Goal: Browse casually

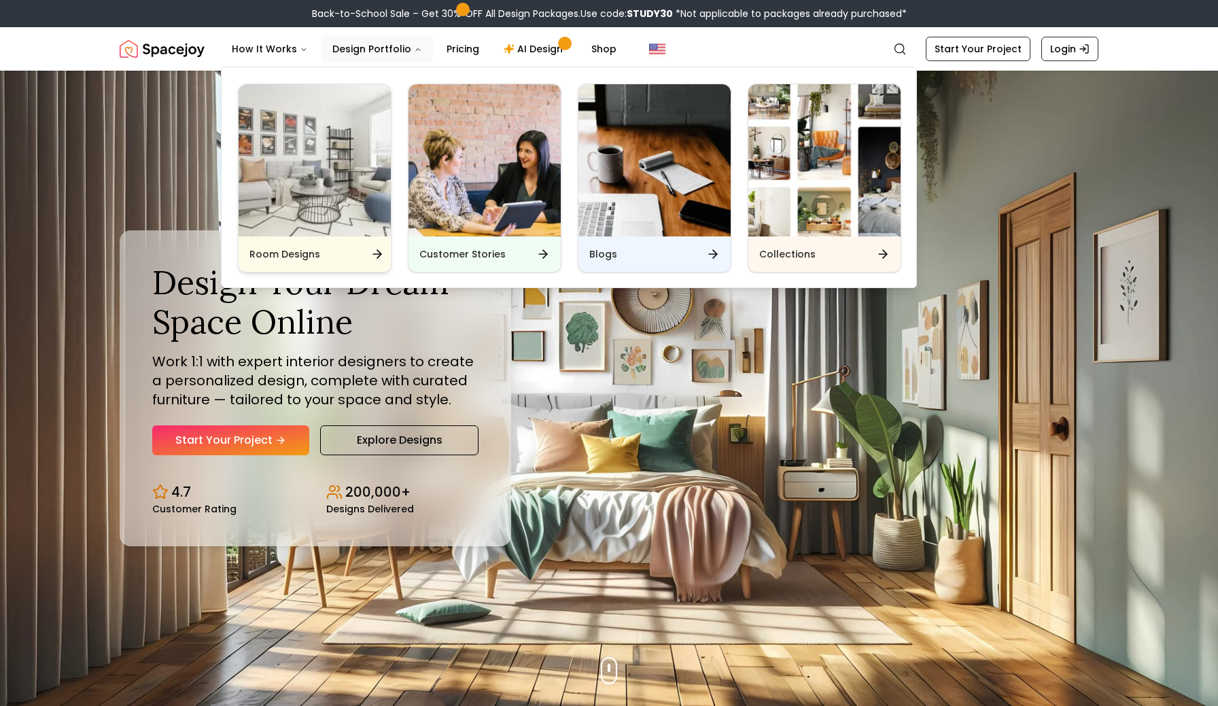
click at [356, 171] on img "Main" at bounding box center [315, 160] width 152 height 152
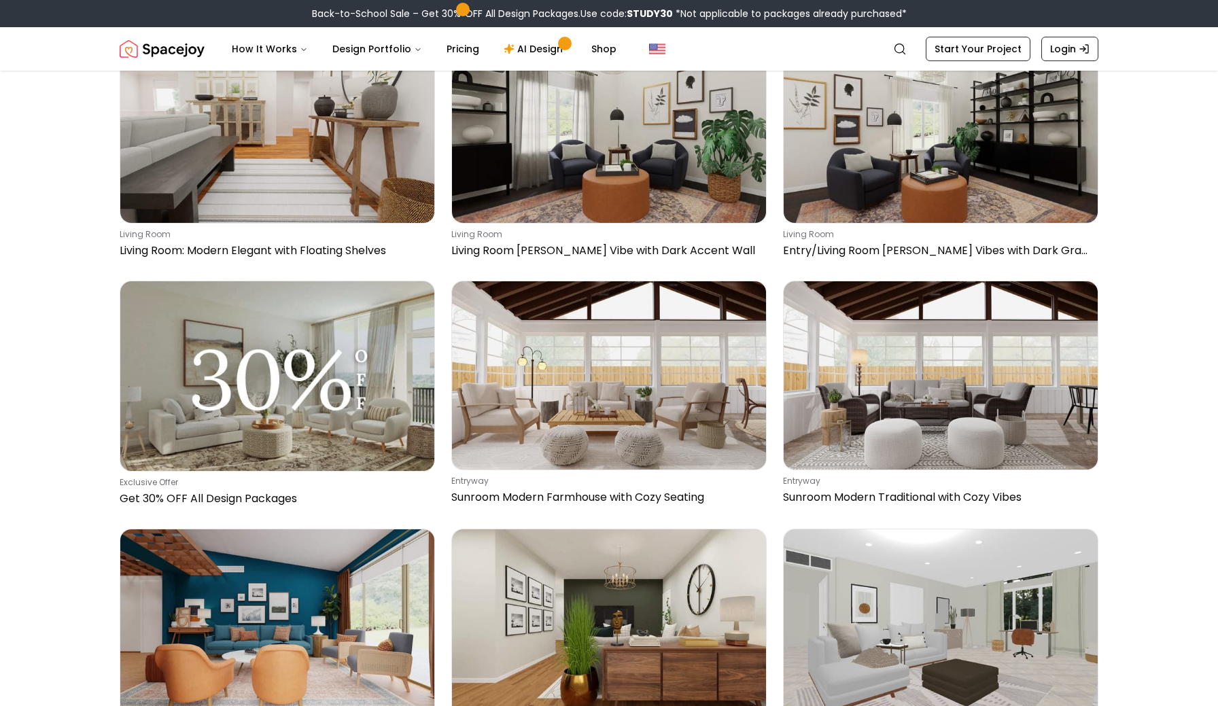
scroll to position [598, 0]
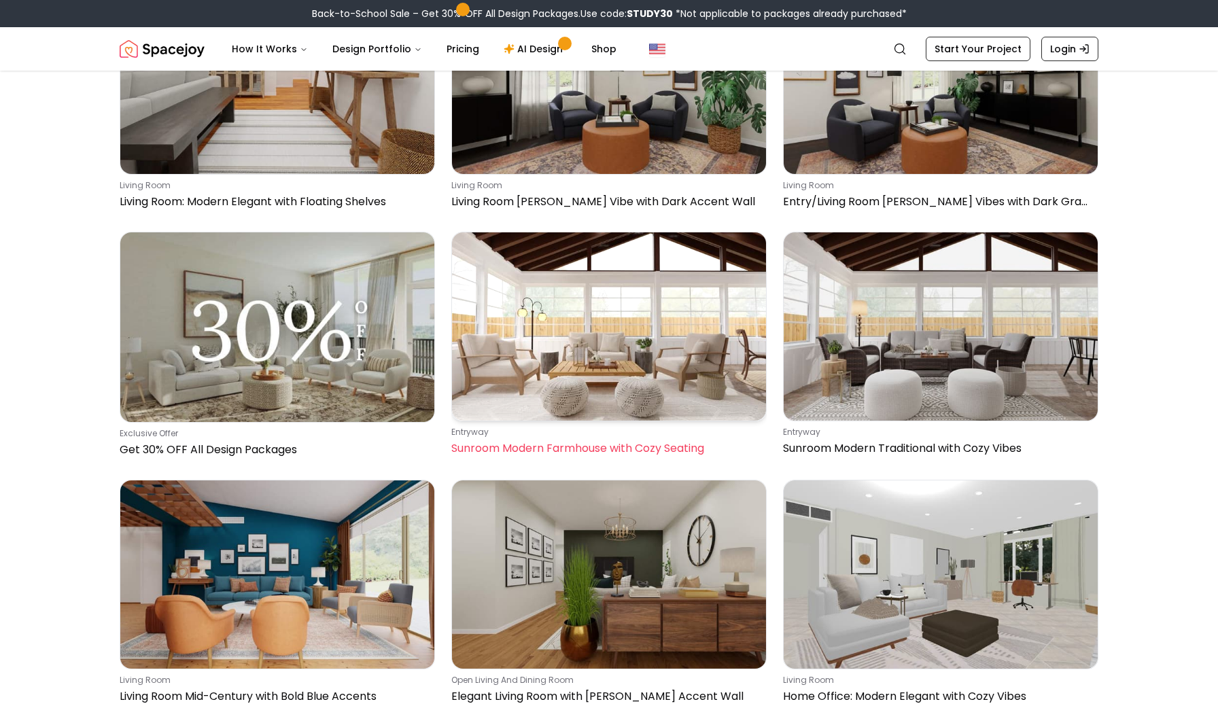
click at [613, 232] on img at bounding box center [609, 326] width 314 height 188
